Goal: Check status: Check status

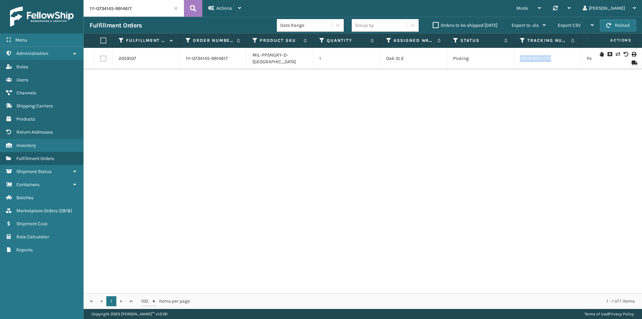
click at [145, 8] on input "111-0734145-9914617" at bounding box center [134, 8] width 100 height 17
paste input "4-5365785-5396241"
click at [197, 10] on button at bounding box center [193, 8] width 18 height 17
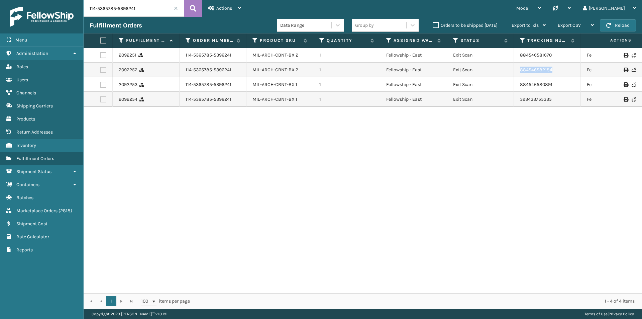
drag, startPoint x: 560, startPoint y: 71, endPoint x: 513, endPoint y: 73, distance: 47.2
click at [513, 74] on tr "2092252 114-5365785-5396241 MIL-ARCH-CBNT-BX 2 1 Fellowship - East Exit Scan 88…" at bounding box center [458, 70] width 748 height 15
click at [570, 57] on td "884546581670" at bounding box center [547, 55] width 67 height 15
drag, startPoint x: 565, startPoint y: 54, endPoint x: 514, endPoint y: 54, distance: 50.5
click at [514, 54] on td "884546581670" at bounding box center [547, 55] width 67 height 15
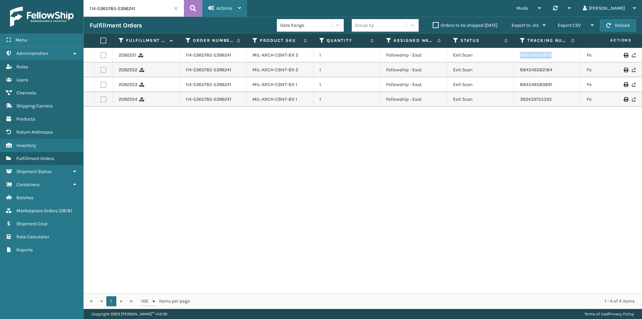
copy link "884546581670"
drag, startPoint x: 517, startPoint y: 72, endPoint x: 504, endPoint y: 73, distance: 12.7
click at [504, 73] on tr "2092252 114-5365785-5396241 MIL-ARCH-CBNT-BX 2 1 Fellowship - East Exit Scan 88…" at bounding box center [458, 70] width 748 height 15
copy tr "884546582184"
drag, startPoint x: 567, startPoint y: 83, endPoint x: 514, endPoint y: 86, distance: 53.3
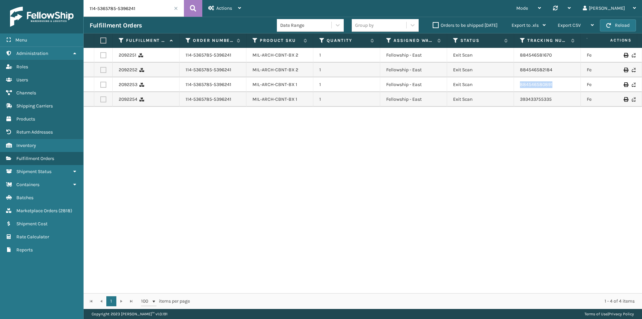
click at [514, 86] on tr "2092253 114-5365785-5396241 MIL-ARCH-CBNT-BX 1 1 Fellowship - East Exit Scan 88…" at bounding box center [458, 84] width 748 height 15
copy tr "884546580891"
click at [132, 10] on input "114-5365785-5396241" at bounding box center [134, 8] width 100 height 17
paste input "3-2951191-992661"
click at [197, 9] on button at bounding box center [193, 8] width 18 height 17
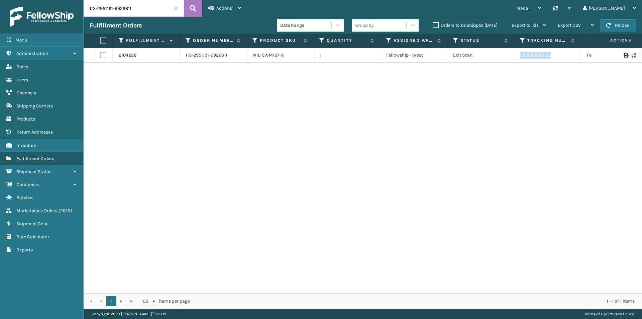
drag, startPoint x: 567, startPoint y: 60, endPoint x: 511, endPoint y: 60, distance: 55.5
click at [511, 60] on tr "2104228 113-2951191-9926611 MIL-SWM167-A 1 Fellowship - West Exit Scan 39366929…" at bounding box center [458, 55] width 748 height 15
copy tr "393669290123"
drag, startPoint x: 170, startPoint y: 26, endPoint x: 161, endPoint y: 10, distance: 18.1
click at [170, 24] on div "Fulfillment Orders" at bounding box center [183, 25] width 187 height 8
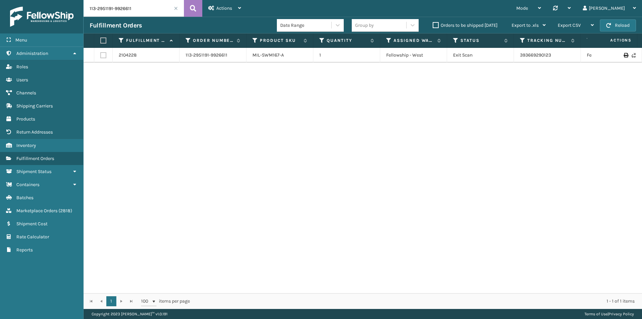
click at [160, 9] on input "113-2951191-9926611" at bounding box center [134, 8] width 100 height 17
click at [193, 6] on icon at bounding box center [193, 8] width 6 height 10
drag, startPoint x: 559, startPoint y: 54, endPoint x: 513, endPoint y: 61, distance: 46.3
click at [513, 61] on tr "2104228 113-2951191-9926611 MIL-SWM167-A 1 Fellowship - West Exit Scan 39366929…" at bounding box center [458, 55] width 748 height 15
copy tr "393669290123"
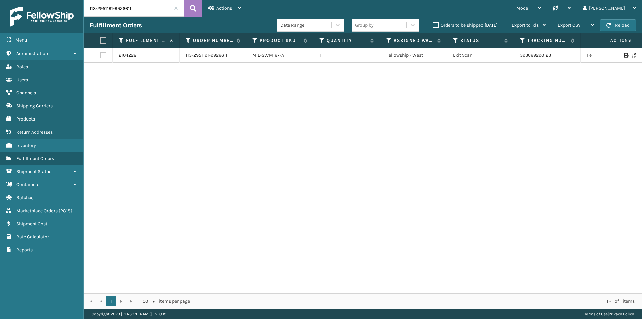
click at [154, 4] on input "113-2951191-9926611" at bounding box center [134, 8] width 100 height 17
paste input "2-9606223-6822626"
type input "112-9606223-6822626"
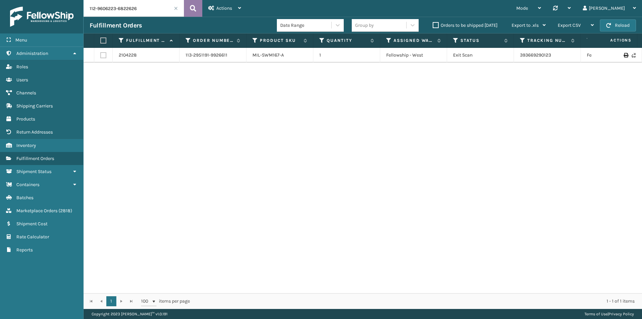
click at [186, 8] on button at bounding box center [193, 8] width 18 height 17
drag, startPoint x: 561, startPoint y: 54, endPoint x: 508, endPoint y: 58, distance: 52.4
click at [508, 58] on tr "1875846 112-9606223-6822626 MIL-PPSNW-D-TN 1 [GEOGRAPHIC_DATA] (Peak Logistics)…" at bounding box center [458, 58] width 748 height 21
copy tr "289718999284"
